Goal: Task Accomplishment & Management: Manage account settings

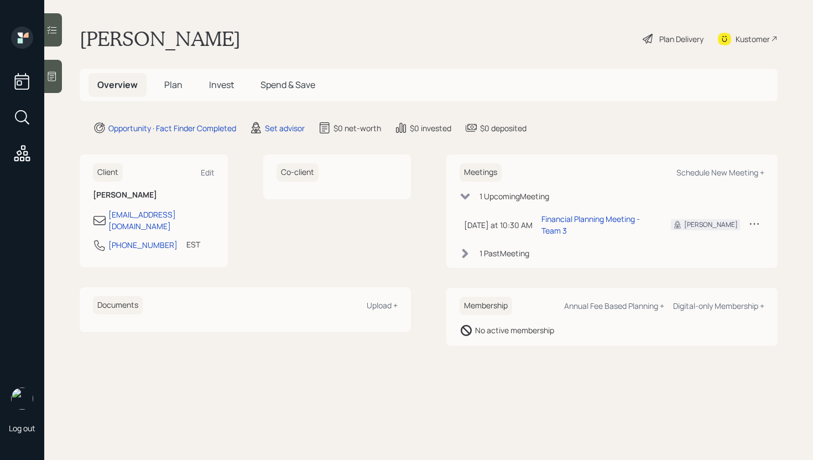
click at [759, 218] on icon at bounding box center [754, 223] width 11 height 11
click at [692, 250] on div "Cancel" at bounding box center [720, 255] width 80 height 11
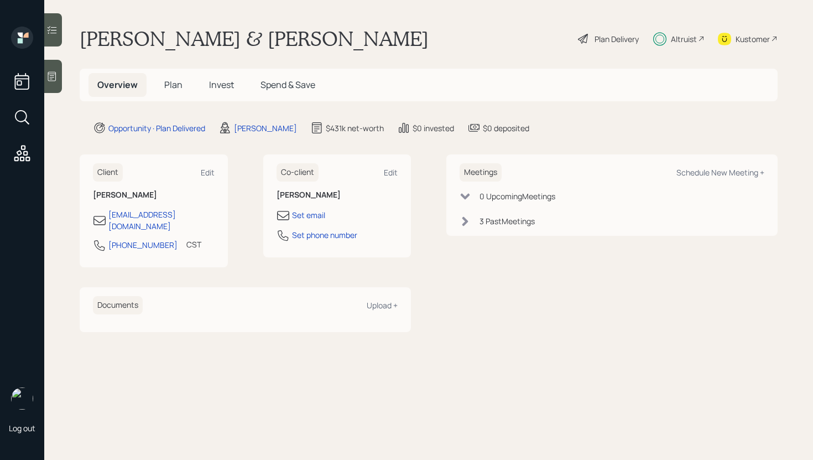
click at [222, 82] on span "Invest" at bounding box center [221, 85] width 25 height 12
